Goal: Task Accomplishment & Management: Manage account settings

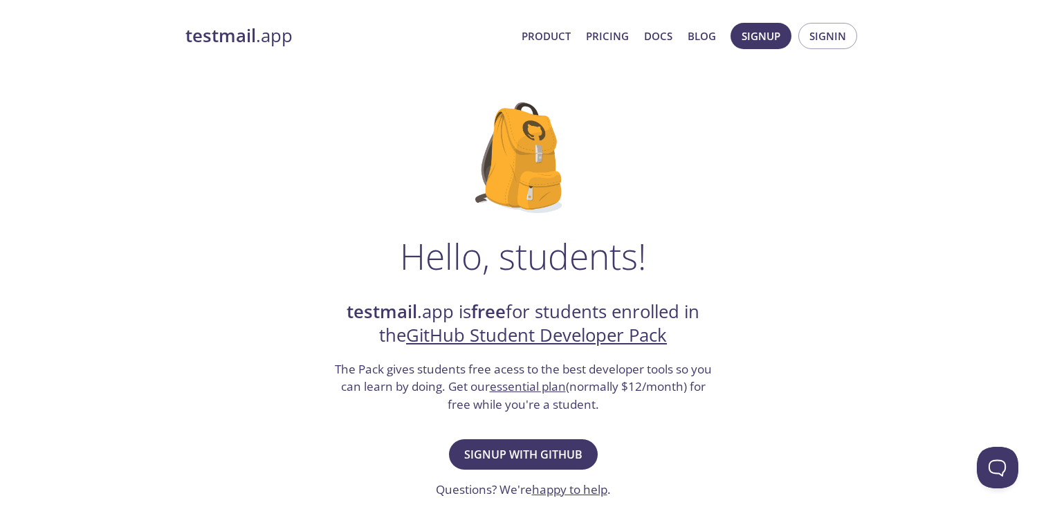
click at [618, 25] on span "Product Pricing Docs Blog" at bounding box center [619, 35] width 210 height 33
click at [622, 31] on link "Pricing" at bounding box center [607, 36] width 43 height 18
click at [532, 454] on span "Signup with GitHub" at bounding box center [523, 454] width 118 height 19
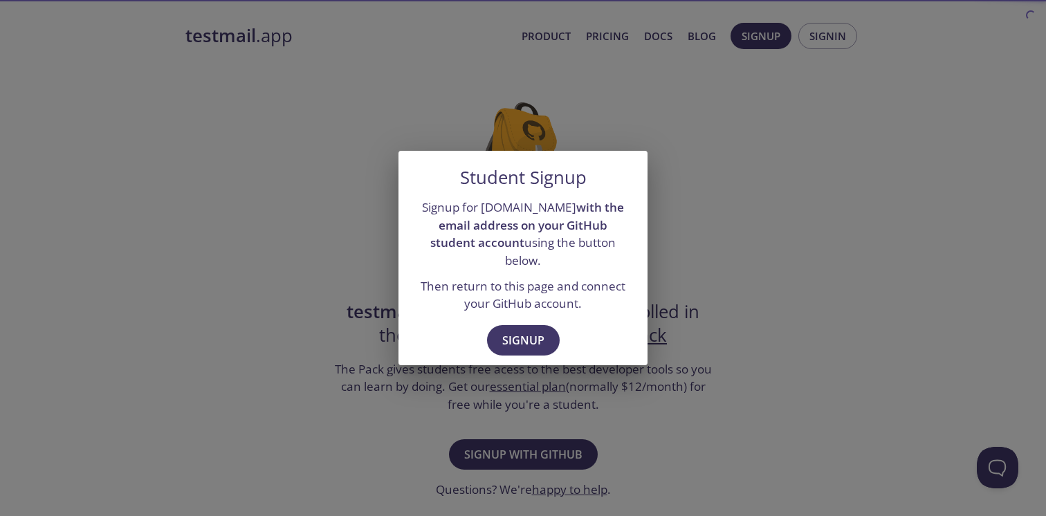
click at [528, 346] on div "Signup" at bounding box center [522, 342] width 249 height 48
click at [528, 338] on span "Signup" at bounding box center [523, 340] width 42 height 19
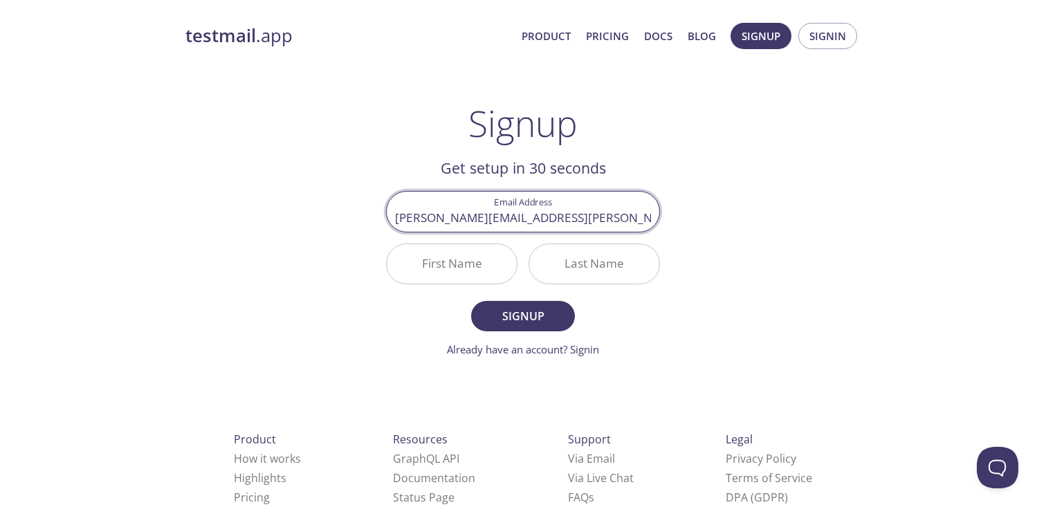
type input "[PERSON_NAME][EMAIL_ADDRESS][PERSON_NAME][DOMAIN_NAME]"
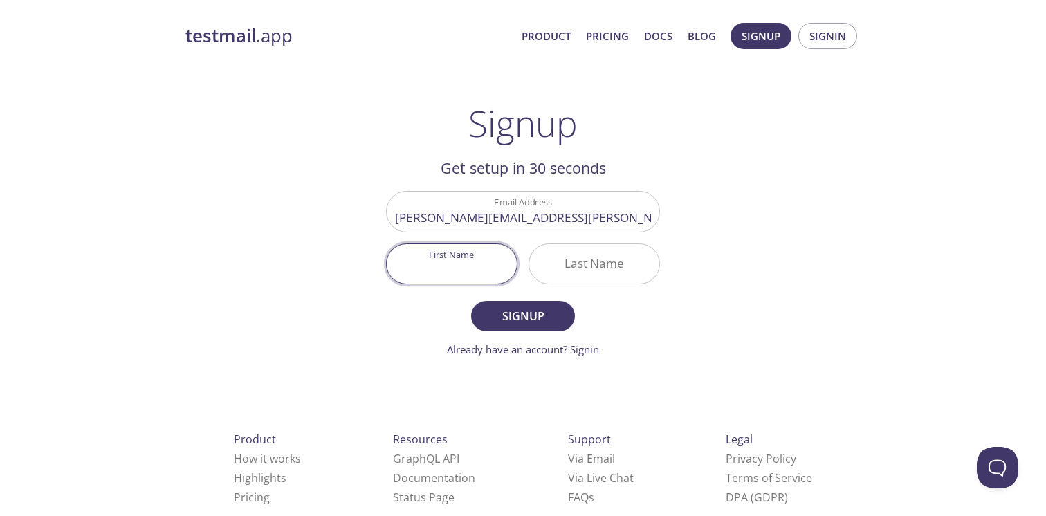
click at [500, 269] on input "First Name" at bounding box center [452, 263] width 130 height 39
type input "[PERSON_NAME]"
type input "Giardino"
click at [514, 310] on span "Signup" at bounding box center [522, 315] width 73 height 19
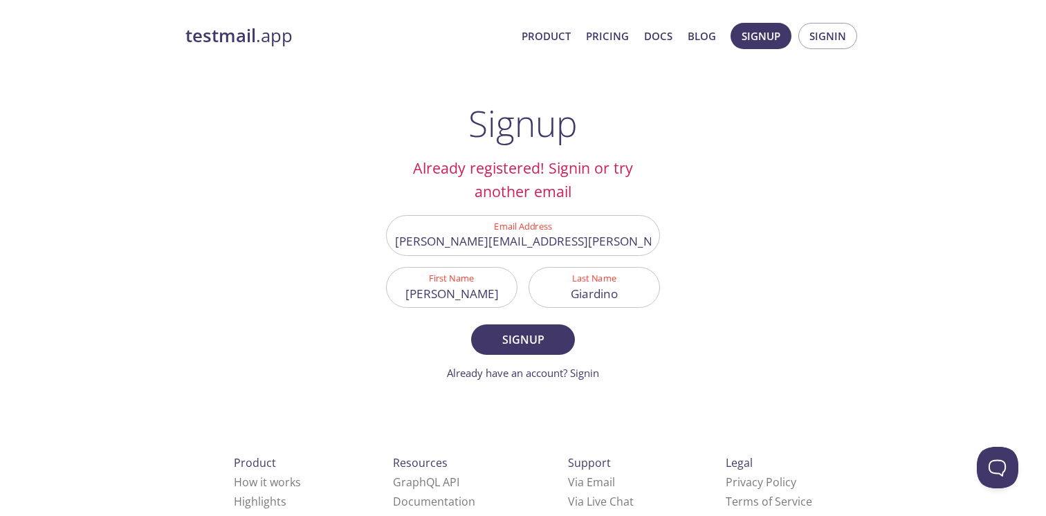
click at [538, 242] on input "[PERSON_NAME][EMAIL_ADDRESS][PERSON_NAME][DOMAIN_NAME]" at bounding box center [523, 235] width 272 height 39
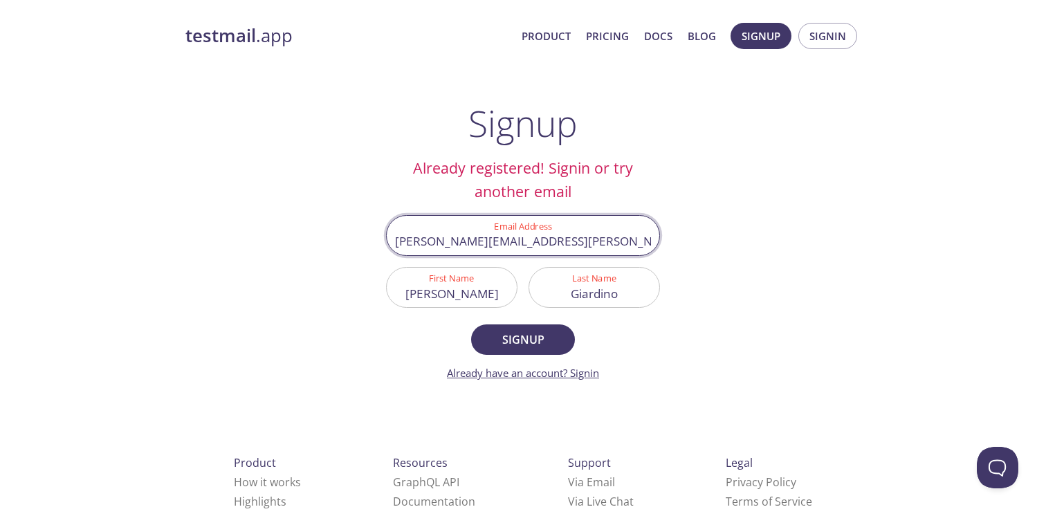
click at [578, 377] on link "Already have an account? Signin" at bounding box center [523, 373] width 152 height 14
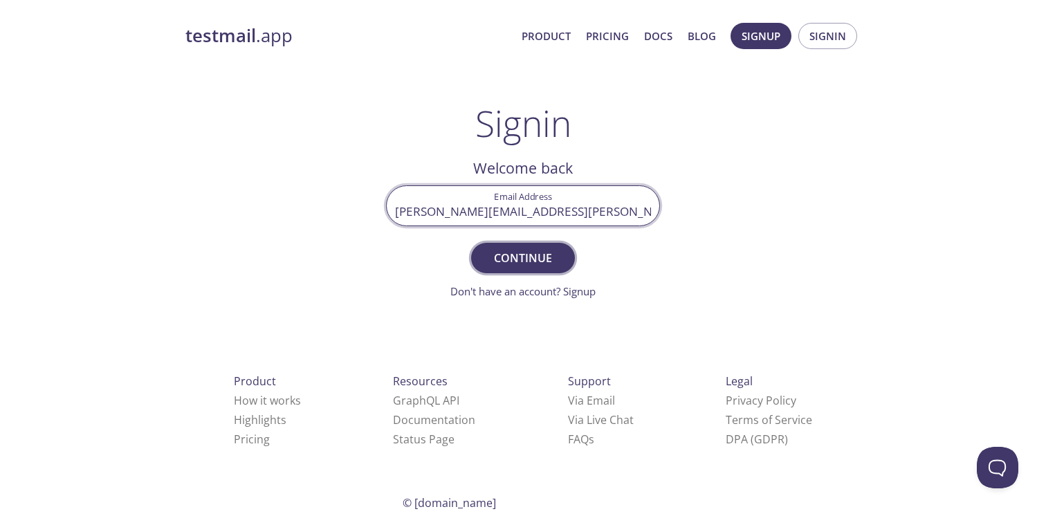
type input "[PERSON_NAME][EMAIL_ADDRESS][PERSON_NAME][DOMAIN_NAME]"
click at [526, 257] on span "Continue" at bounding box center [522, 257] width 73 height 19
type input "[PERSON_NAME][EMAIL_ADDRESS][PERSON_NAME][DOMAIN_NAME]"
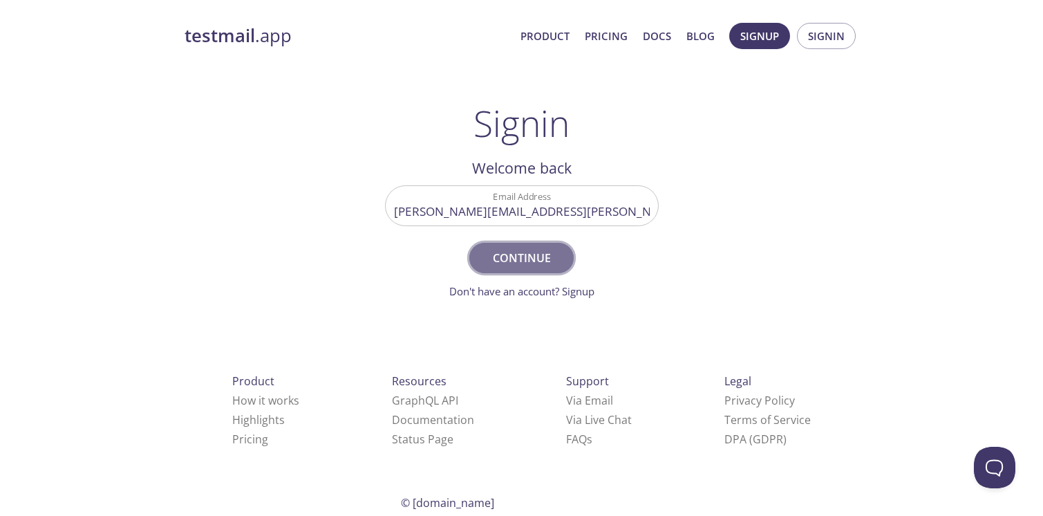
click at [528, 250] on span "Continue" at bounding box center [521, 257] width 73 height 19
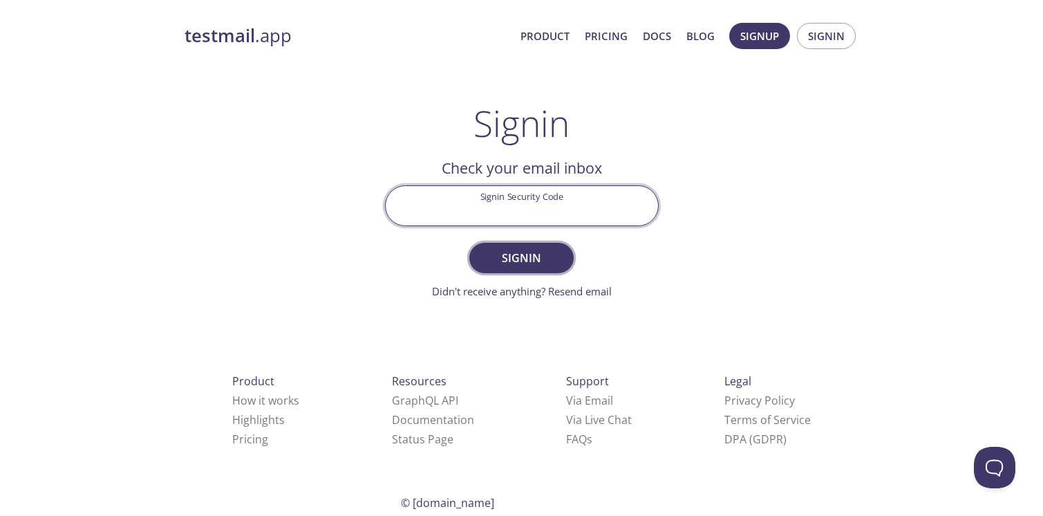
paste input "4ZYWGSR"
type input "4ZYWGSR"
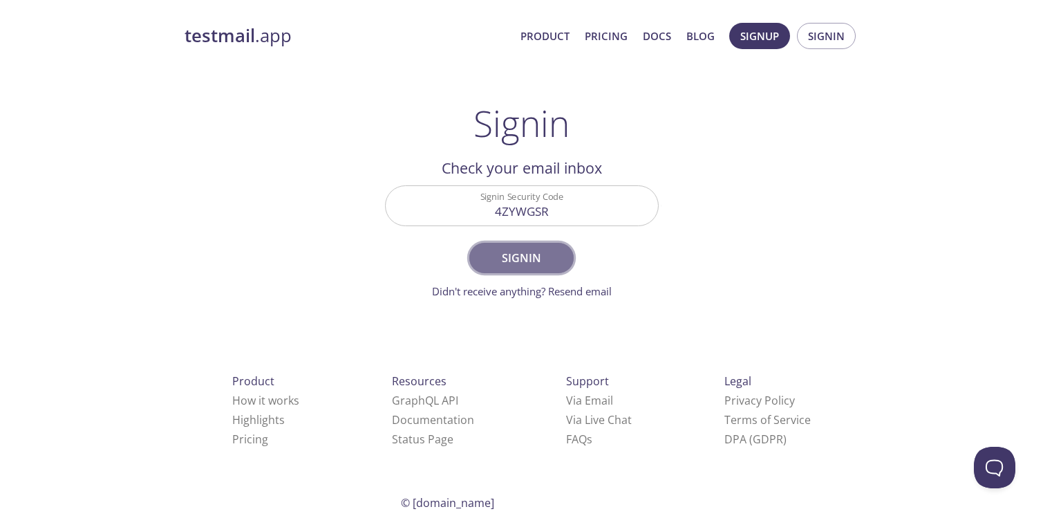
click at [535, 271] on button "Signin" at bounding box center [522, 258] width 104 height 30
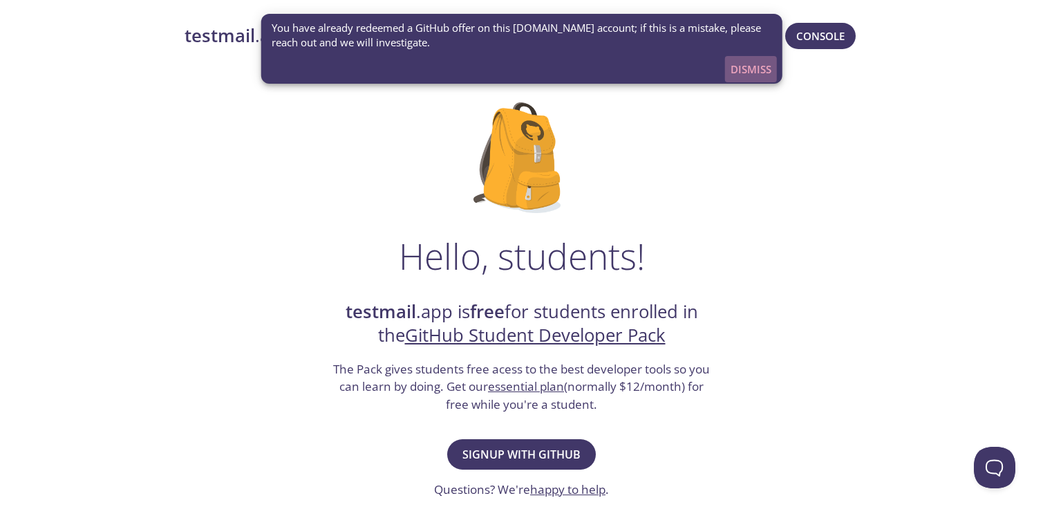
click at [751, 70] on span "Dismiss" at bounding box center [751, 69] width 41 height 18
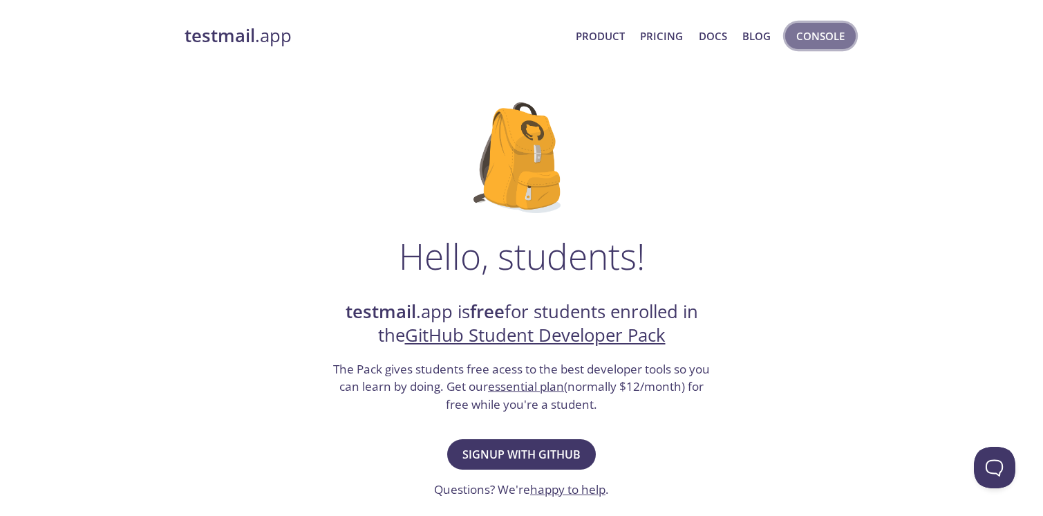
click at [801, 46] on button "Console" at bounding box center [821, 36] width 71 height 26
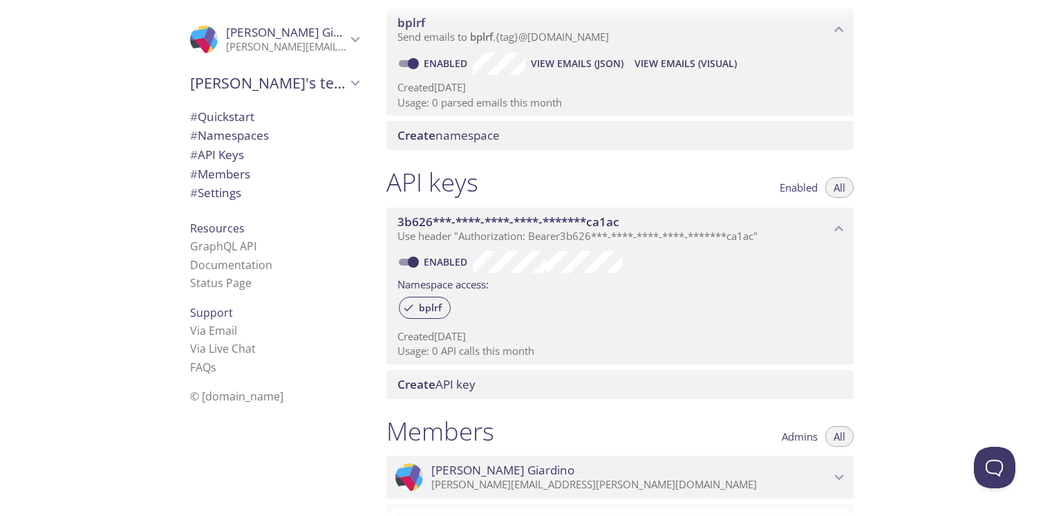
scroll to position [149, 0]
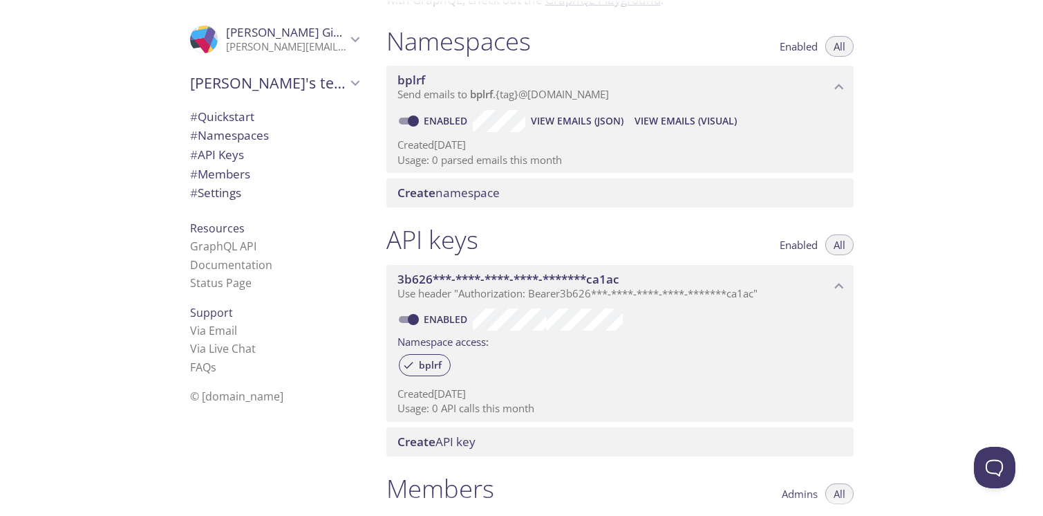
click at [451, 87] on span "Send emails to bplrf . {tag} @inbox.testmail.app" at bounding box center [504, 94] width 212 height 14
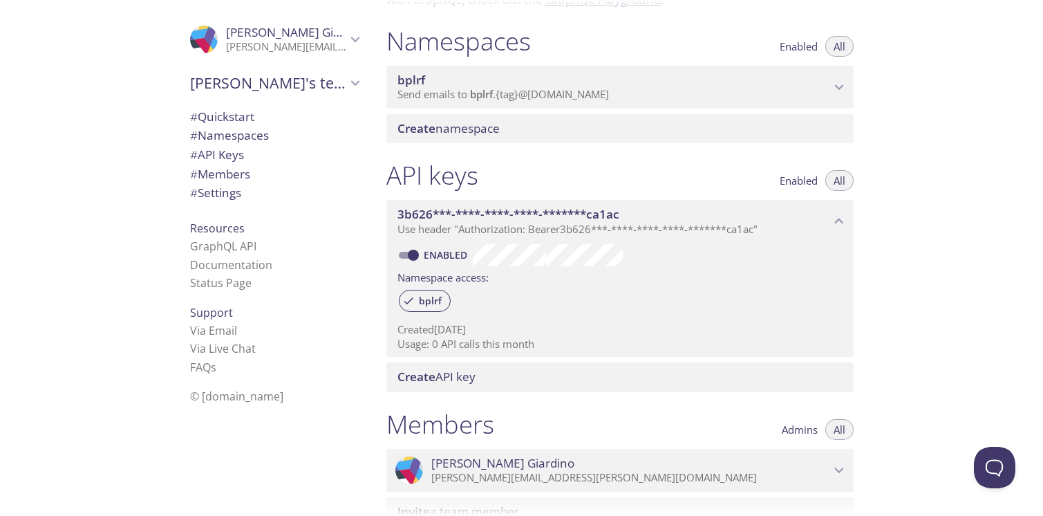
click at [448, 87] on span "Send emails to bplrf . {tag} @inbox.testmail.app" at bounding box center [504, 94] width 212 height 14
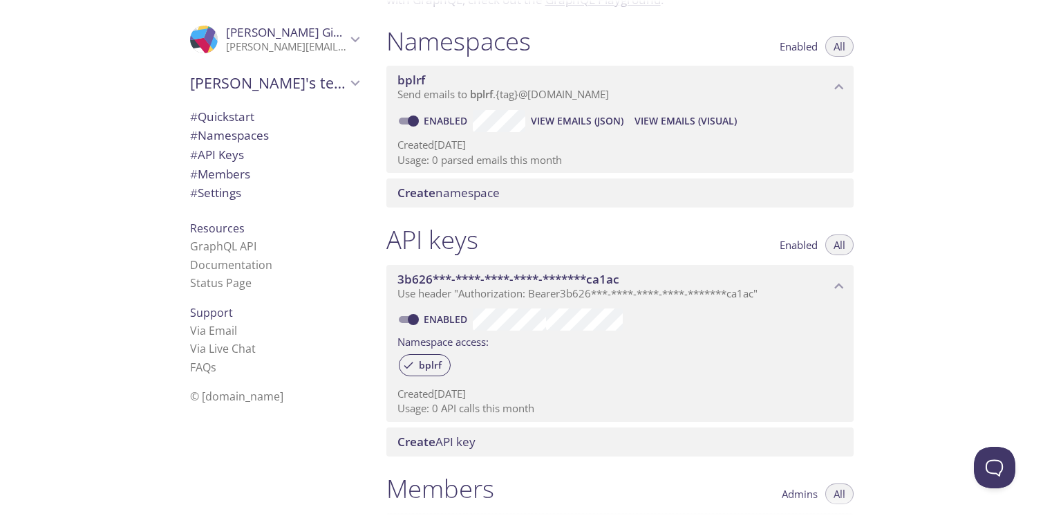
click at [574, 179] on div "Create namespace" at bounding box center [620, 192] width 467 height 29
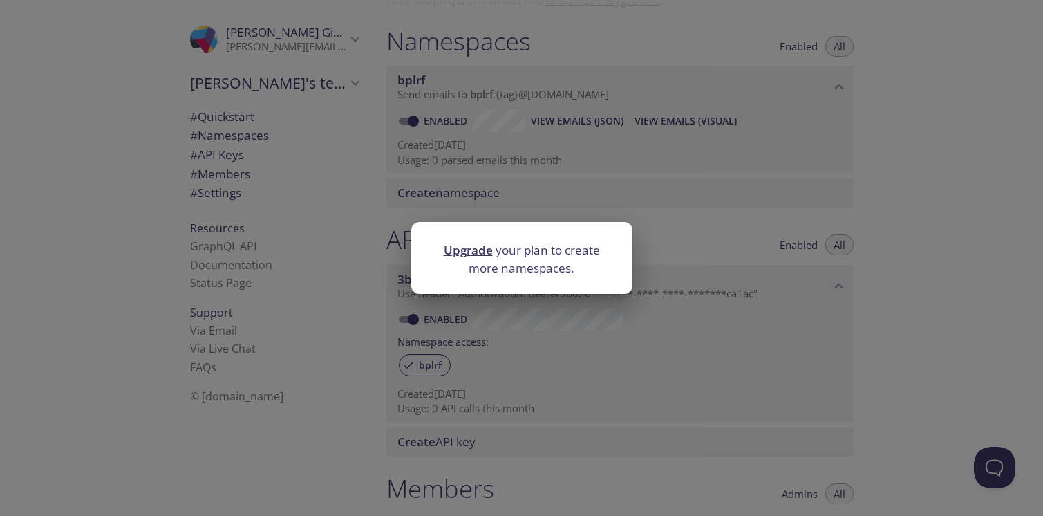
click at [540, 159] on div "Upgrade your plan to create more namespaces." at bounding box center [521, 258] width 1043 height 516
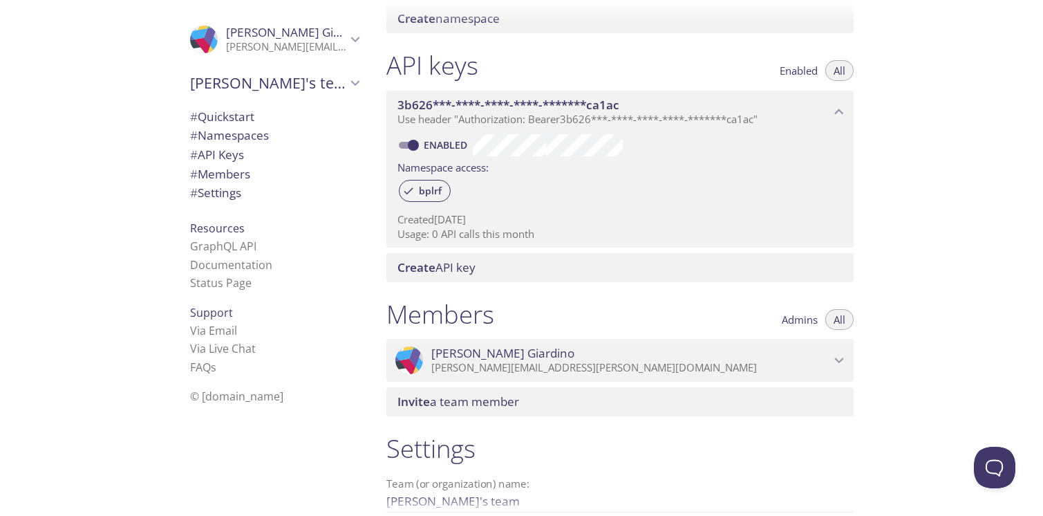
scroll to position [316, 0]
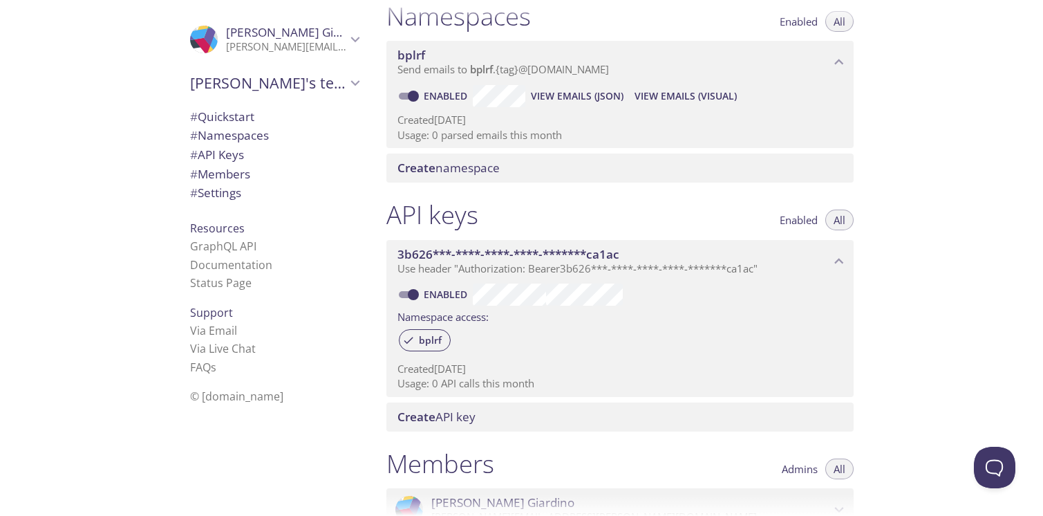
click at [209, 198] on span "# Settings" at bounding box center [274, 193] width 169 height 18
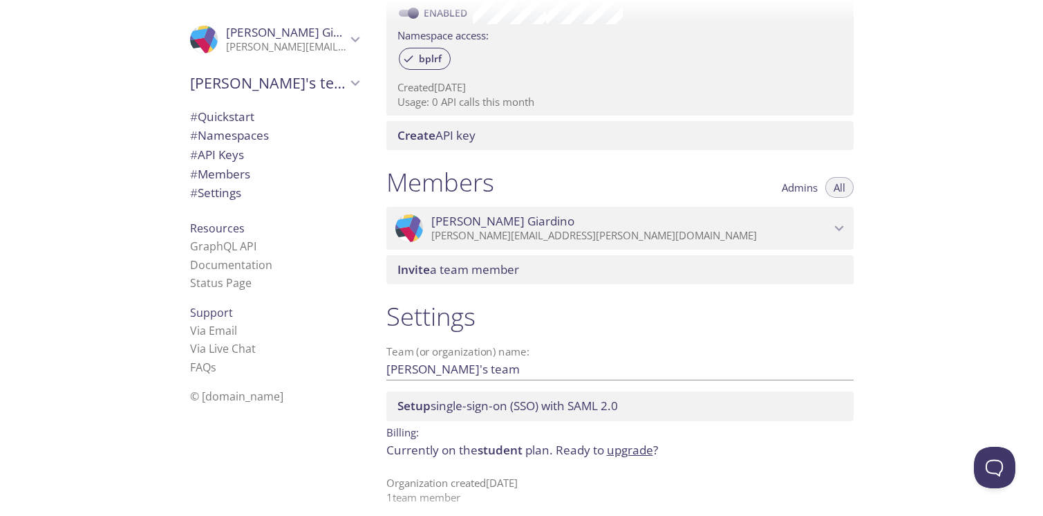
click at [237, 115] on span "# Quickstart" at bounding box center [222, 117] width 64 height 16
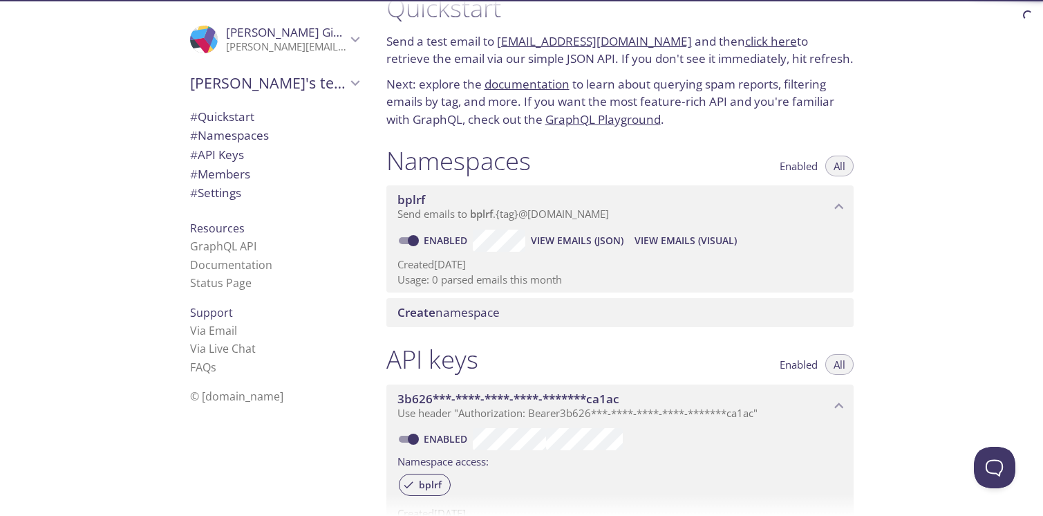
scroll to position [22, 0]
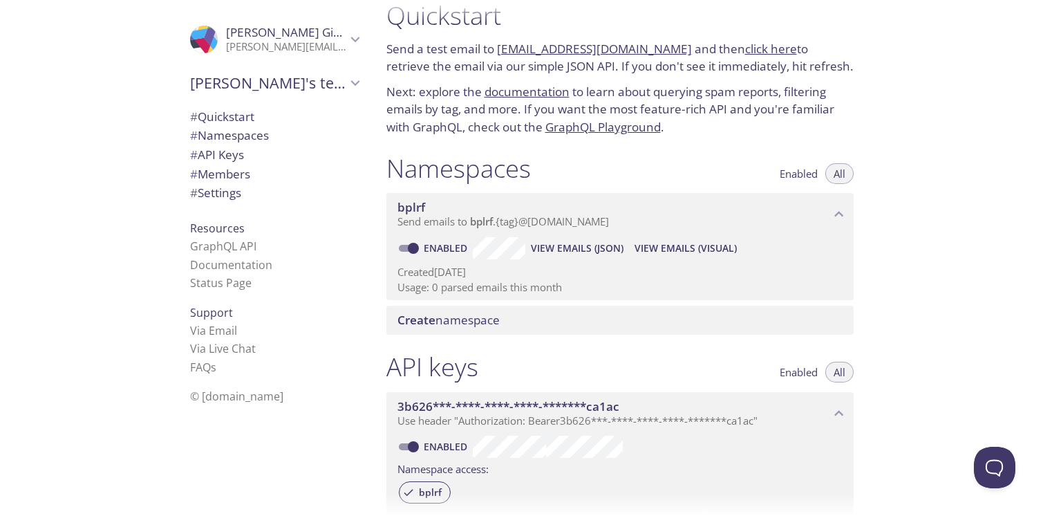
click at [254, 90] on span "Alberto's team" at bounding box center [268, 82] width 156 height 19
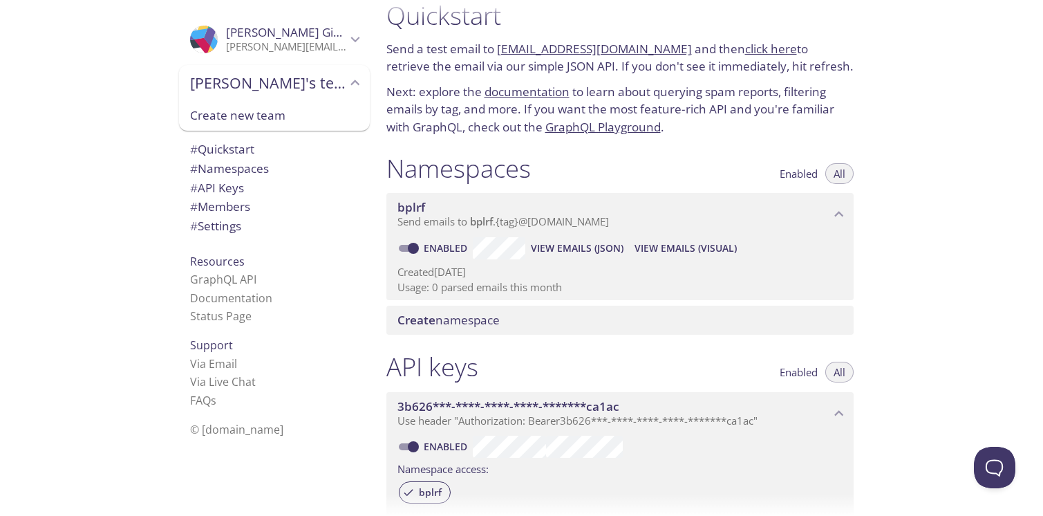
click at [277, 55] on div ".cls-1 { fill: #6d5ca8; } .cls-2 { fill: #3fc191; } .cls-3 { fill: #3b4752; } .…" at bounding box center [274, 40] width 191 height 46
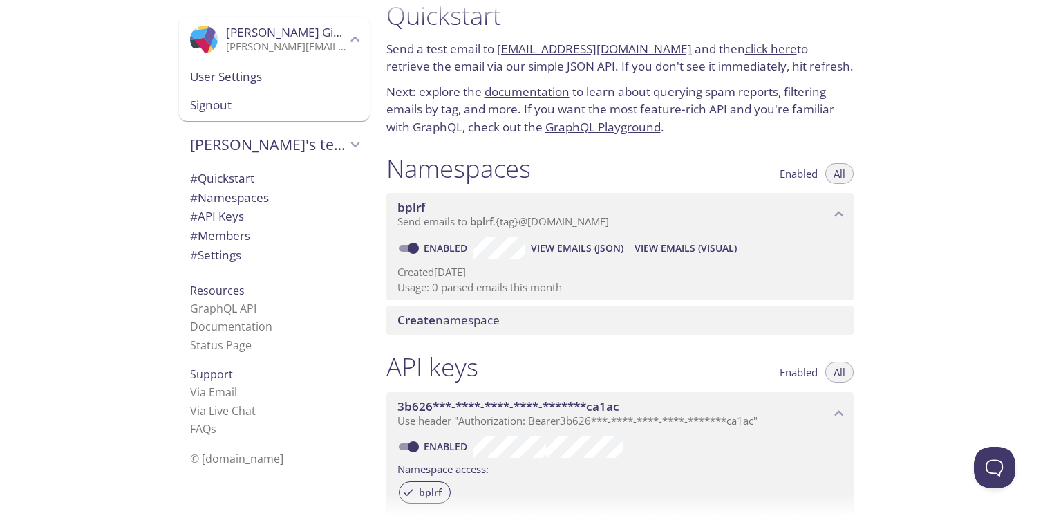
click at [264, 79] on span "User Settings" at bounding box center [274, 77] width 169 height 18
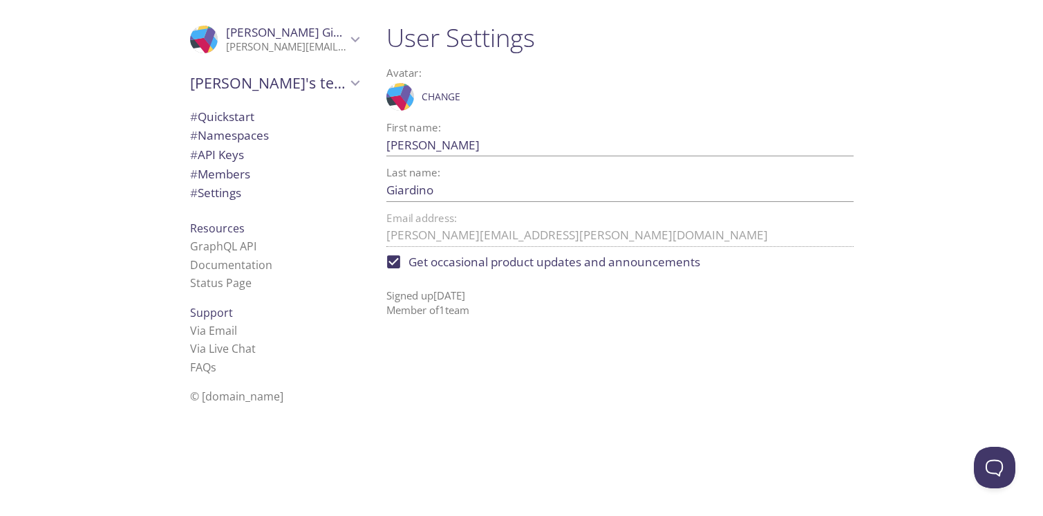
click at [394, 257] on input "Get occasional product updates and announcements" at bounding box center [394, 262] width 30 height 30
checkbox input "false"
